Goal: Task Accomplishment & Management: Manage account settings

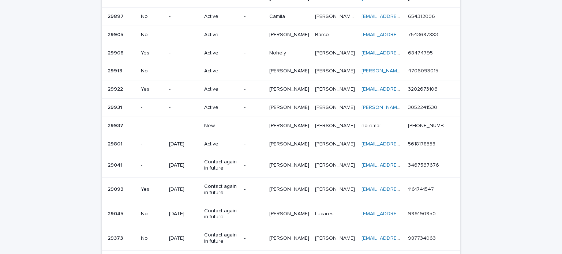
scroll to position [105, 0]
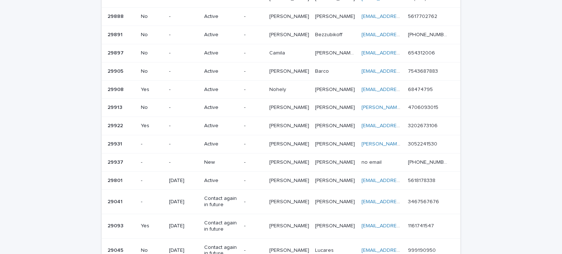
click at [238, 160] on p "New" at bounding box center [221, 163] width 34 height 6
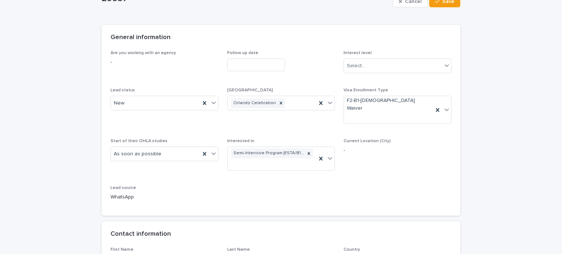
scroll to position [146, 0]
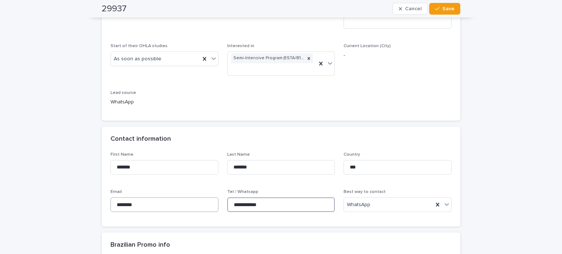
drag, startPoint x: 272, startPoint y: 192, endPoint x: 191, endPoint y: 190, distance: 80.9
click at [191, 190] on div "**********" at bounding box center [281, 185] width 341 height 66
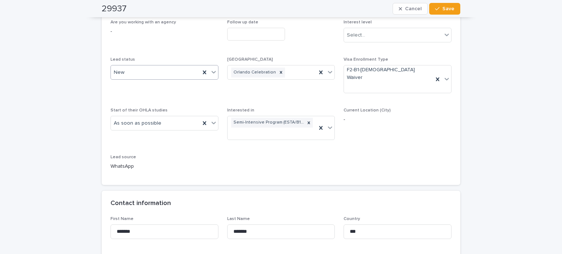
scroll to position [37, 0]
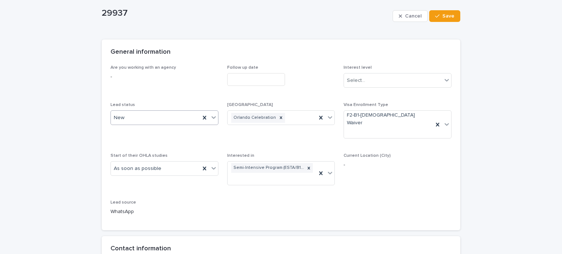
click at [127, 118] on div "New" at bounding box center [155, 118] width 89 height 12
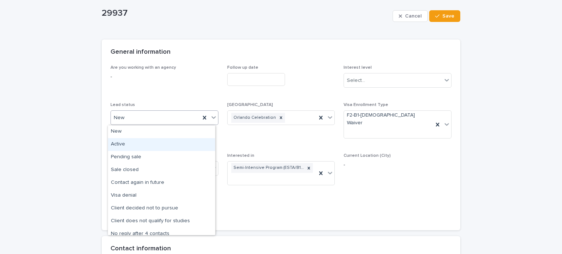
click at [127, 149] on div "Active" at bounding box center [161, 144] width 107 height 13
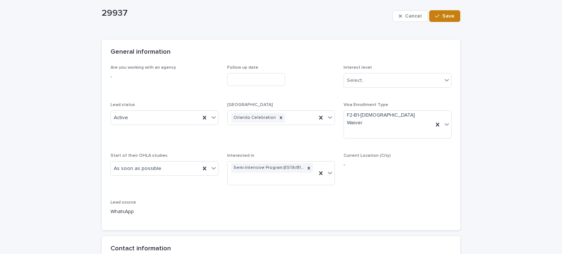
click at [447, 18] on span "Save" at bounding box center [448, 16] width 12 height 5
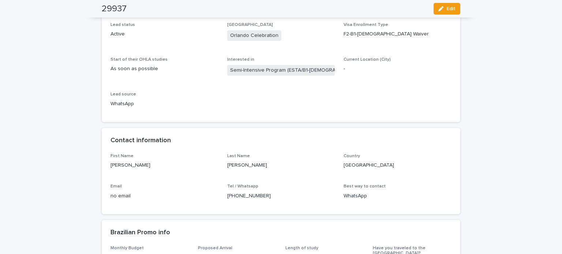
scroll to position [0, 0]
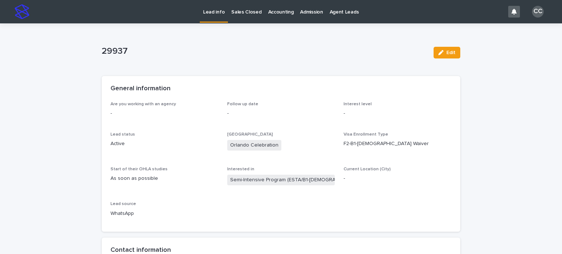
click at [220, 8] on p "Lead info" at bounding box center [214, 7] width 22 height 15
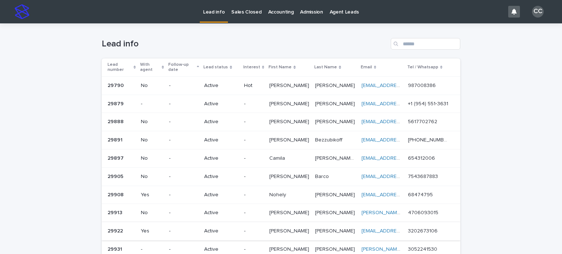
scroll to position [183, 0]
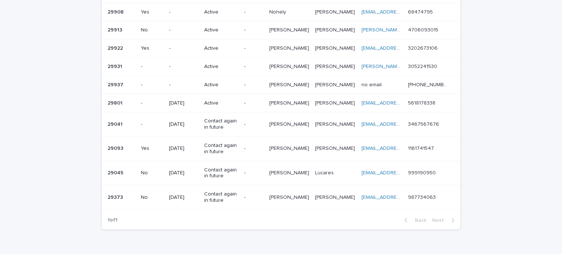
click at [222, 82] on p "Active" at bounding box center [221, 85] width 34 height 6
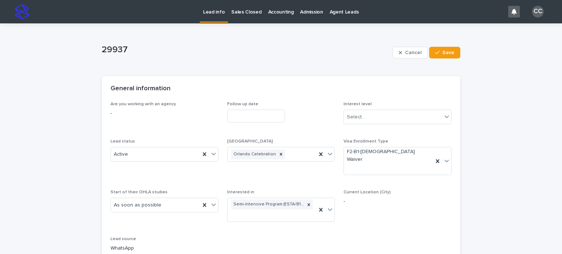
click at [215, 11] on p "Lead info" at bounding box center [214, 7] width 22 height 15
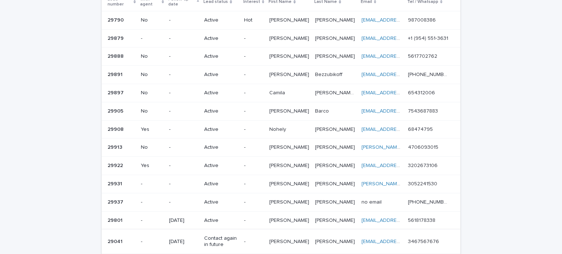
scroll to position [146, 0]
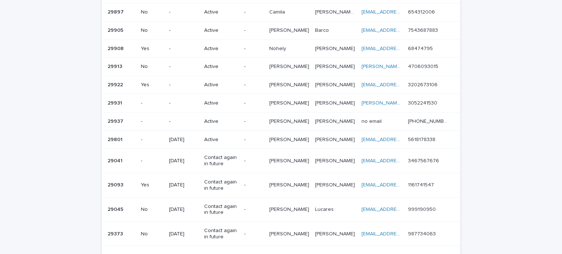
click at [213, 119] on p "Active" at bounding box center [221, 122] width 34 height 6
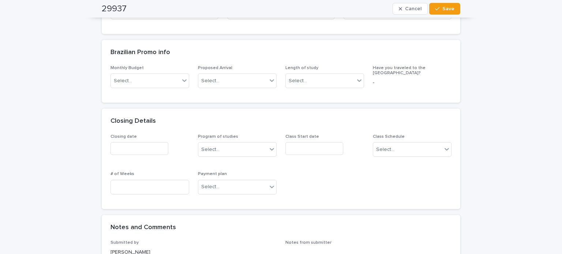
scroll to position [439, 0]
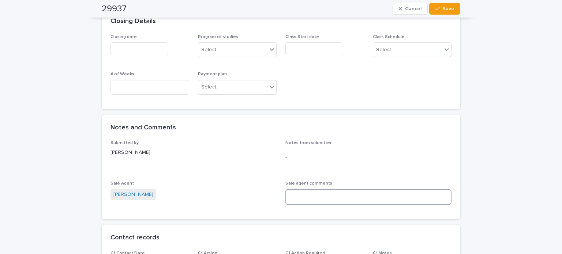
click at [327, 190] on textarea at bounding box center [368, 198] width 166 height 16
type textarea "*"
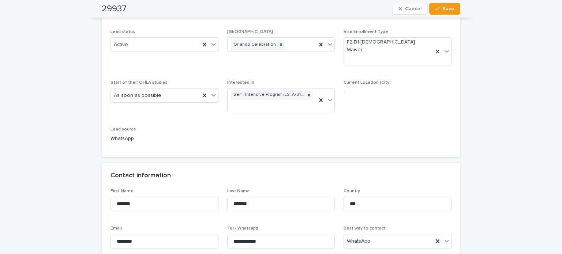
scroll to position [0, 0]
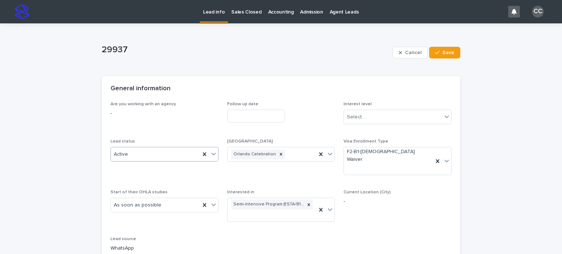
type textarea "**********"
click at [153, 152] on div "Active" at bounding box center [155, 155] width 89 height 12
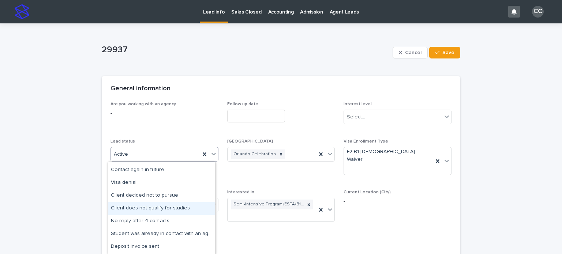
scroll to position [37, 0]
click at [153, 209] on div "Client decided not to pursue" at bounding box center [161, 208] width 107 height 13
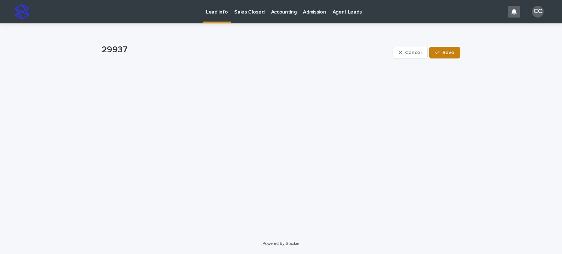
click at [450, 53] on span "Save" at bounding box center [448, 52] width 12 height 5
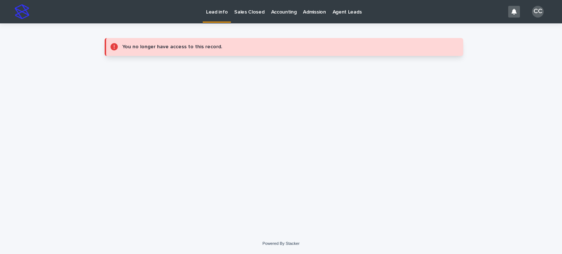
click at [219, 17] on link "Lead info" at bounding box center [217, 11] width 28 height 22
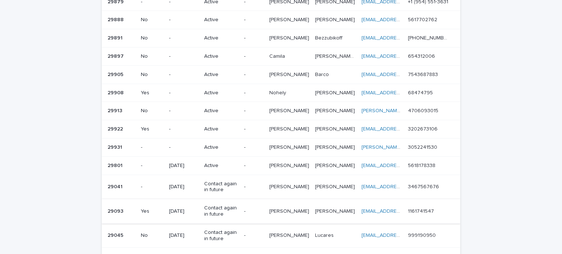
scroll to position [146, 0]
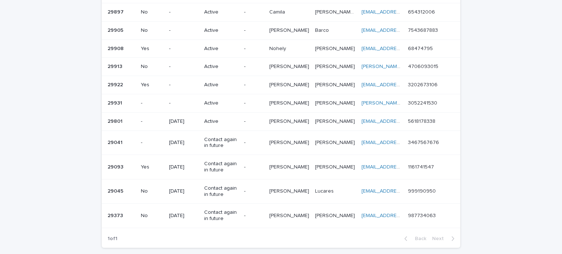
click at [241, 94] on td "Active" at bounding box center [221, 103] width 40 height 18
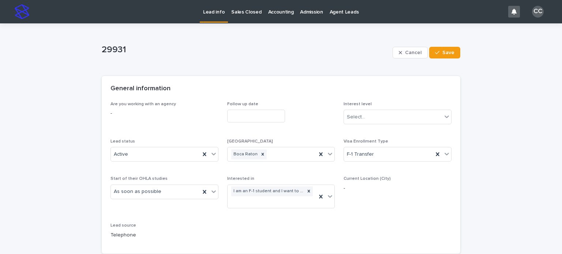
click at [211, 17] on link "Lead info" at bounding box center [214, 11] width 28 height 22
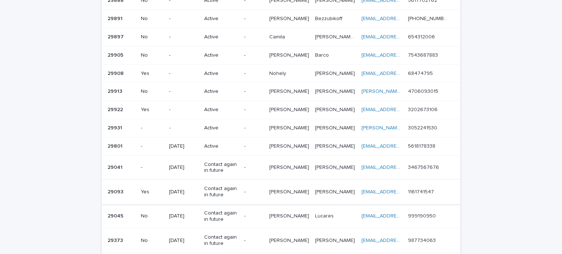
scroll to position [110, 0]
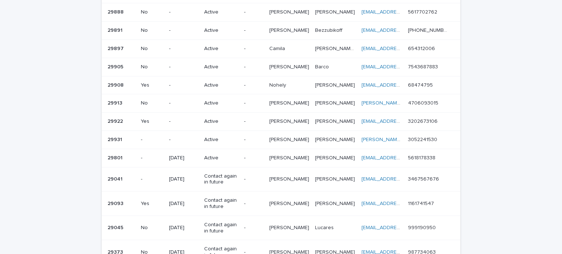
click at [312, 113] on td "[PERSON_NAME]" at bounding box center [335, 122] width 46 height 18
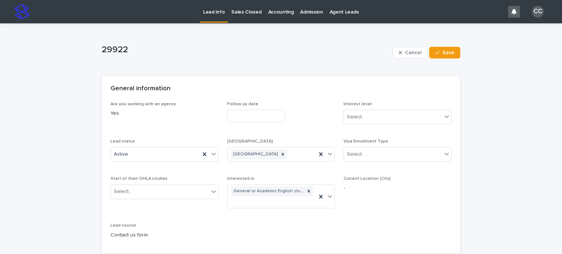
click at [201, 7] on div "Lead info" at bounding box center [214, 7] width 28 height 15
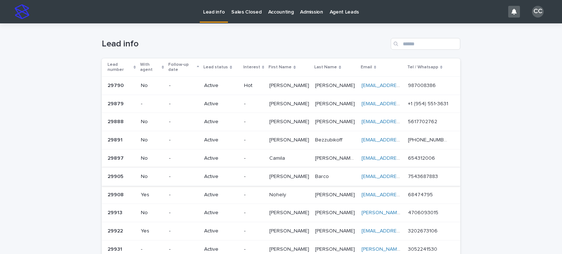
scroll to position [73, 0]
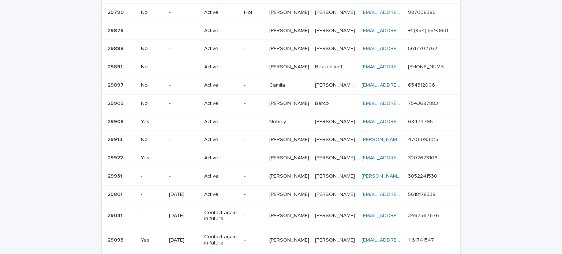
click at [323, 135] on p "[PERSON_NAME]" at bounding box center [335, 139] width 41 height 8
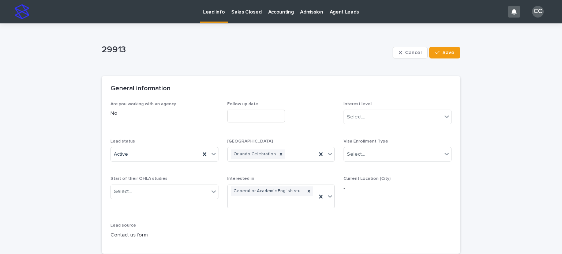
click at [214, 13] on p "Lead info" at bounding box center [214, 7] width 22 height 15
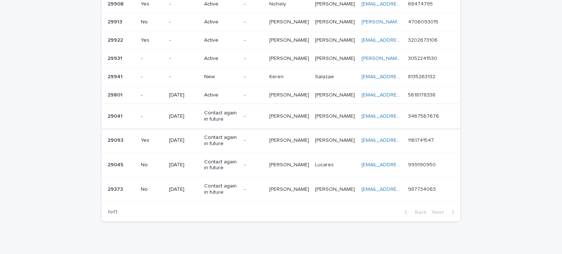
scroll to position [179, 0]
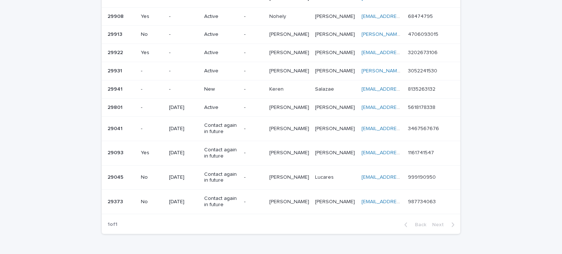
click at [262, 85] on div "-" at bounding box center [253, 89] width 19 height 8
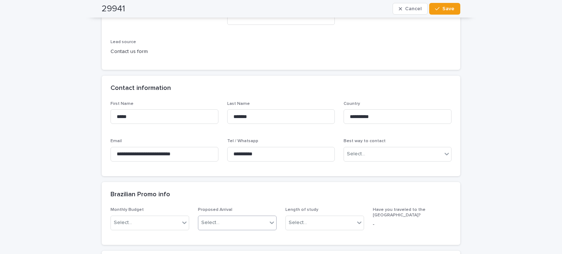
scroll to position [256, 0]
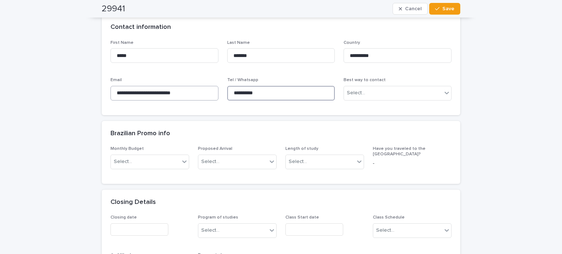
click at [200, 90] on div "**********" at bounding box center [281, 73] width 341 height 66
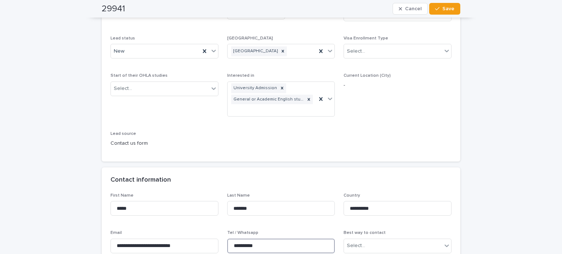
scroll to position [73, 0]
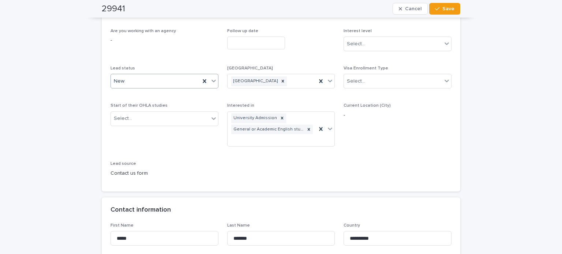
click at [130, 76] on div "New" at bounding box center [155, 81] width 89 height 12
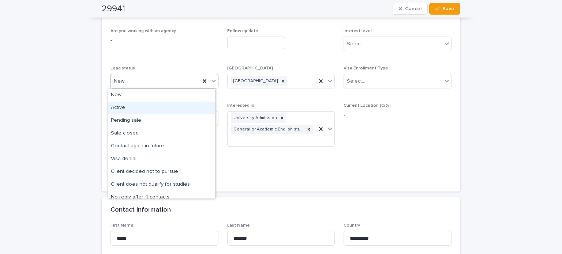
click at [122, 105] on div "Active" at bounding box center [161, 108] width 107 height 13
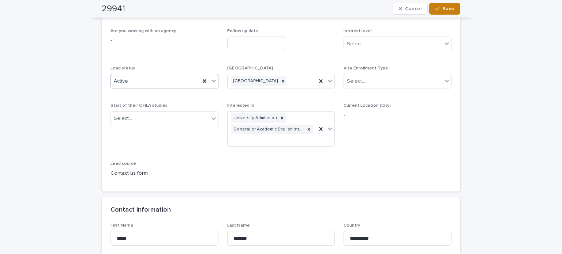
click at [447, 11] on span "Save" at bounding box center [448, 8] width 12 height 5
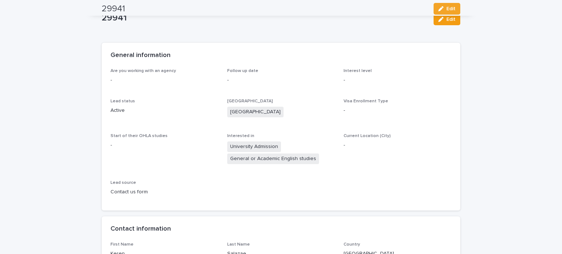
scroll to position [0, 0]
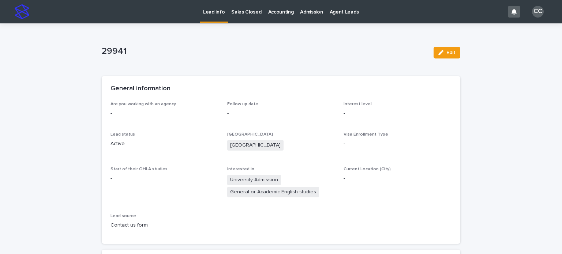
click at [213, 8] on p "Lead info" at bounding box center [214, 7] width 22 height 15
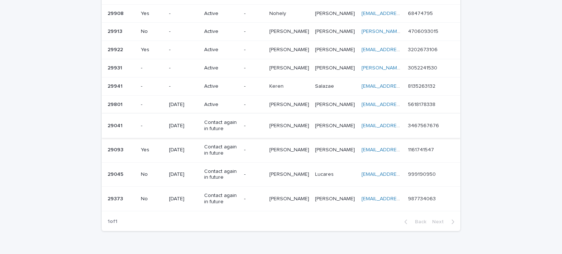
scroll to position [142, 0]
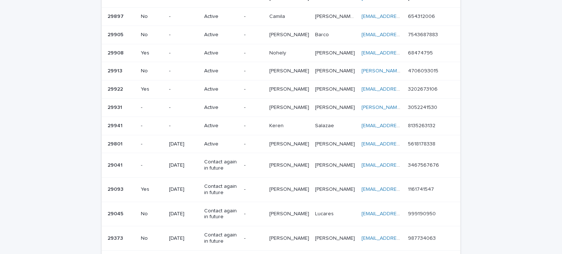
click at [296, 123] on p at bounding box center [289, 126] width 40 height 6
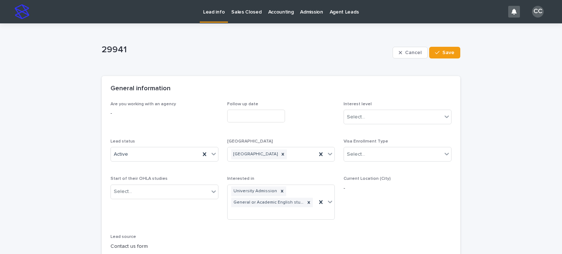
click at [217, 14] on p "Lead info" at bounding box center [214, 7] width 22 height 15
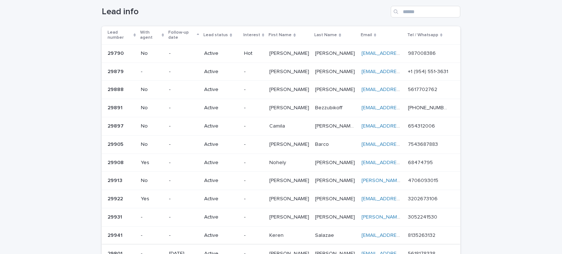
scroll to position [105, 0]
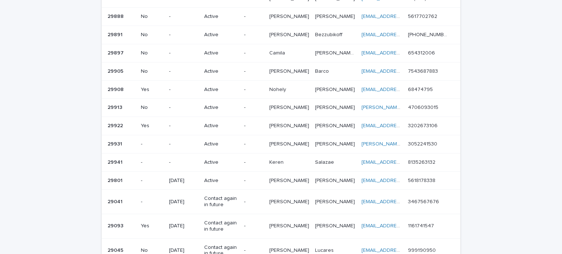
click at [259, 178] on p "-" at bounding box center [253, 181] width 19 height 6
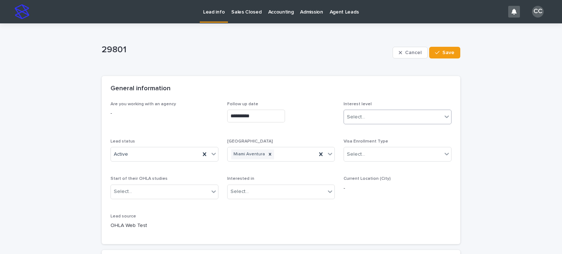
click at [384, 117] on div "Select..." at bounding box center [393, 117] width 98 height 12
click at [366, 142] on div "Warm" at bounding box center [394, 144] width 107 height 13
click at [441, 58] on button "Save" at bounding box center [444, 53] width 31 height 12
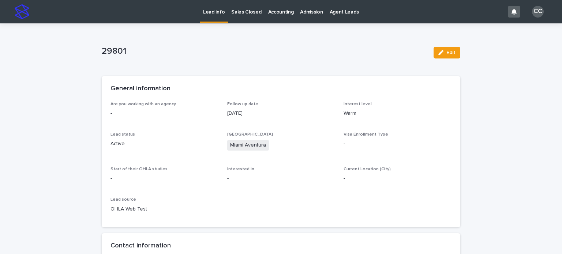
click at [218, 11] on p "Lead info" at bounding box center [214, 7] width 22 height 15
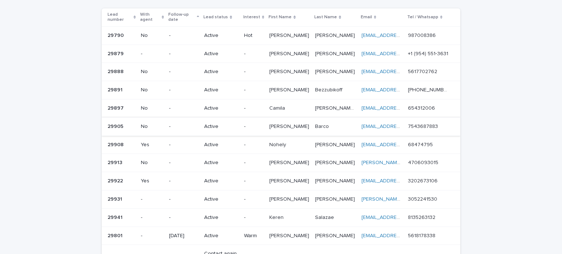
scroll to position [110, 0]
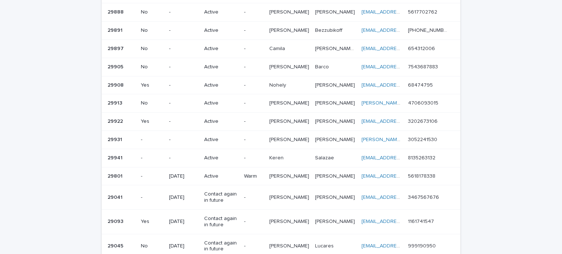
click at [261, 155] on p "-" at bounding box center [253, 158] width 19 height 6
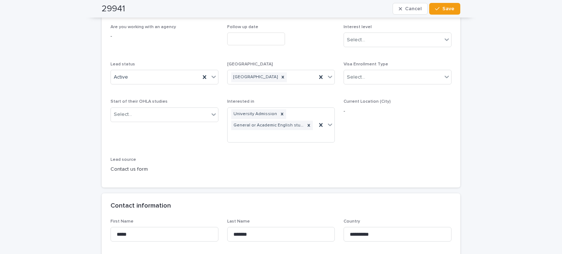
scroll to position [37, 0]
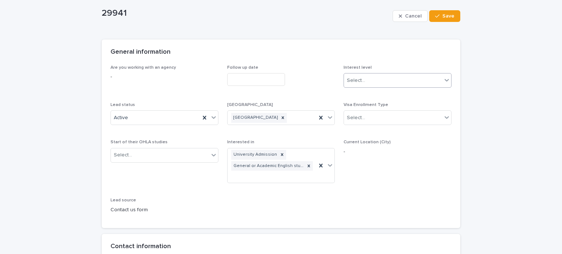
click at [367, 77] on div "Select..." at bounding box center [393, 81] width 98 height 12
click at [360, 105] on div "Warm" at bounding box center [394, 107] width 107 height 13
click at [446, 17] on span "Save" at bounding box center [448, 16] width 12 height 5
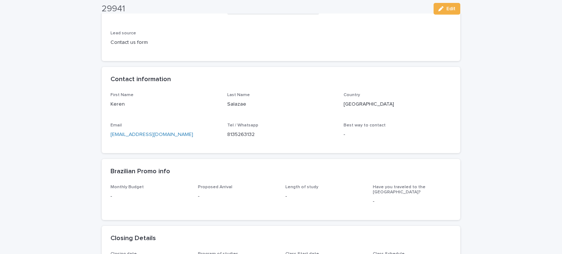
scroll to position [0, 0]
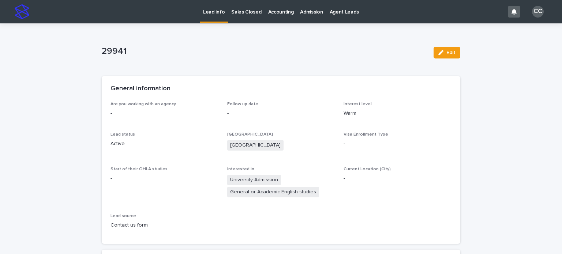
click at [216, 7] on p "Lead info" at bounding box center [214, 7] width 22 height 15
